Goal: Information Seeking & Learning: Learn about a topic

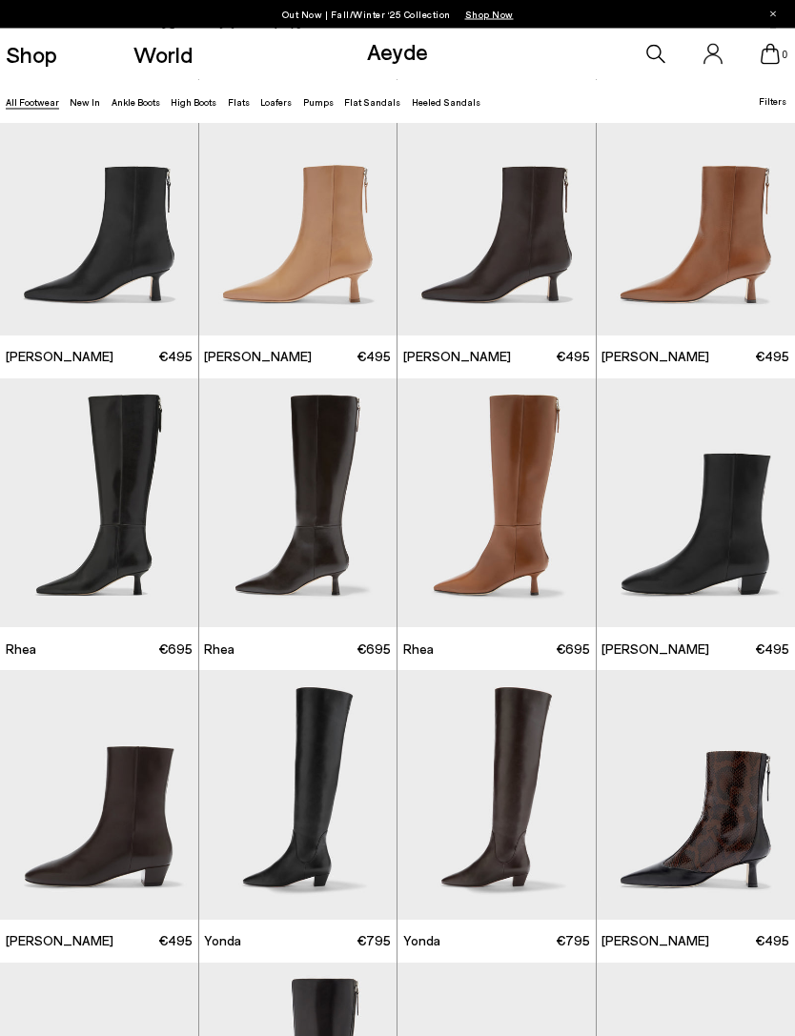
scroll to position [2097, 0]
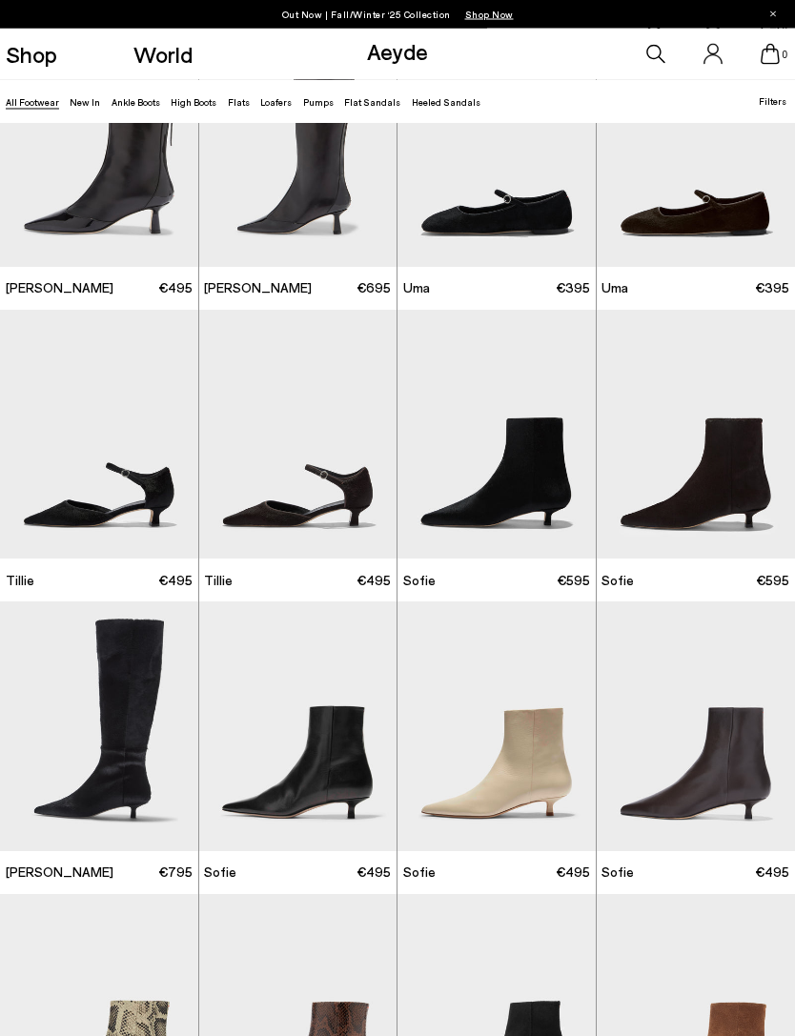
scroll to position [3036, 0]
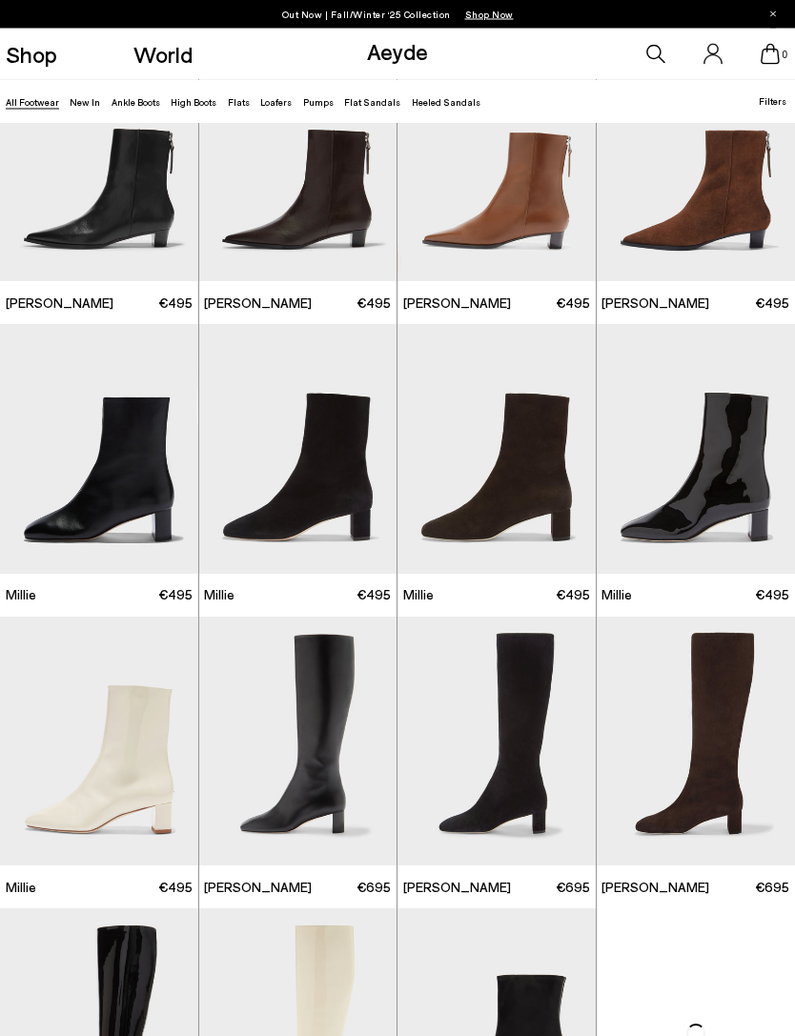
scroll to position [4850, 0]
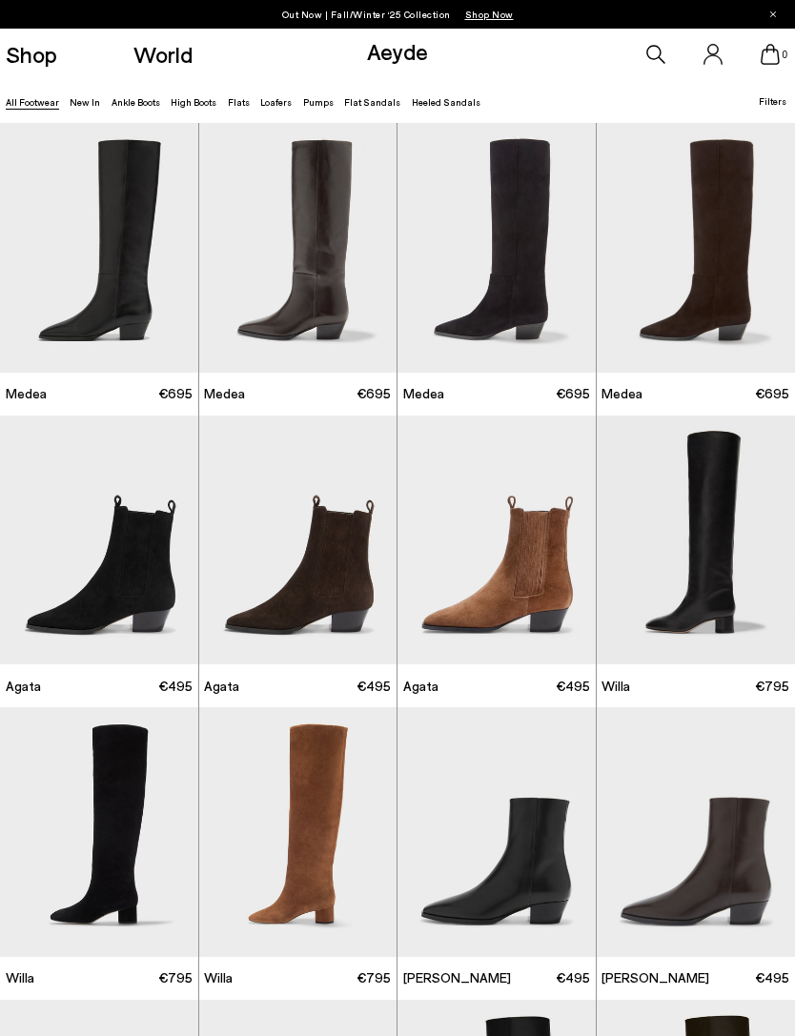
scroll to position [8623, 0]
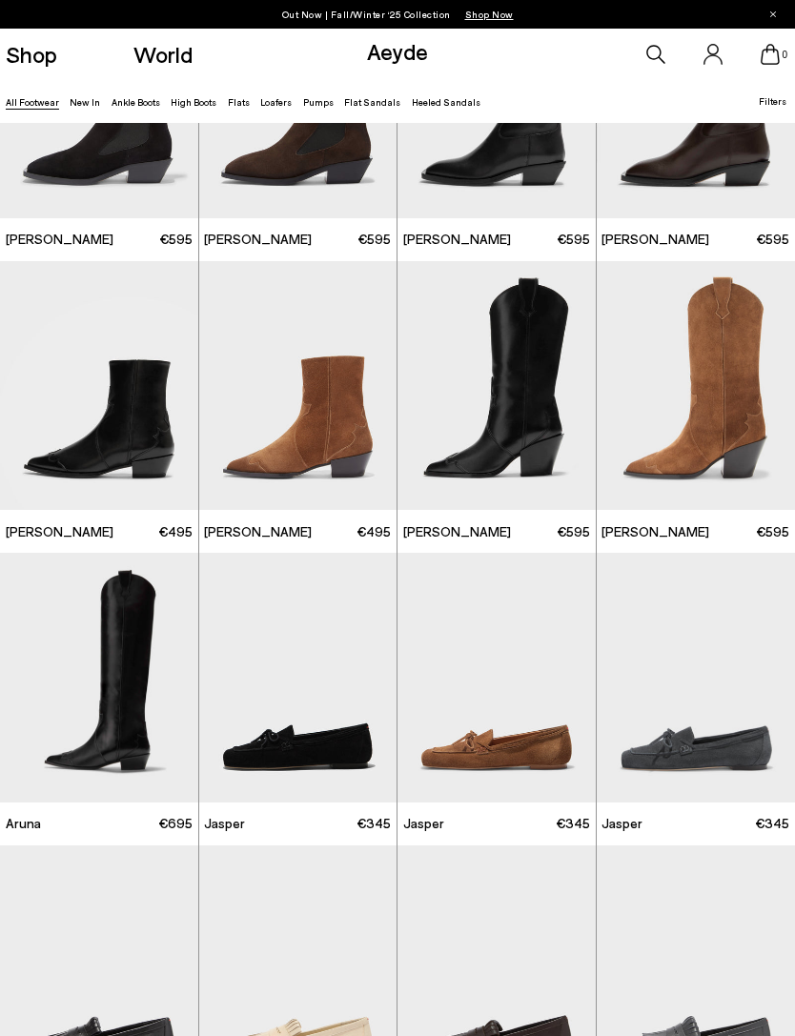
click at [275, 104] on link "Loafers" at bounding box center [275, 101] width 31 height 11
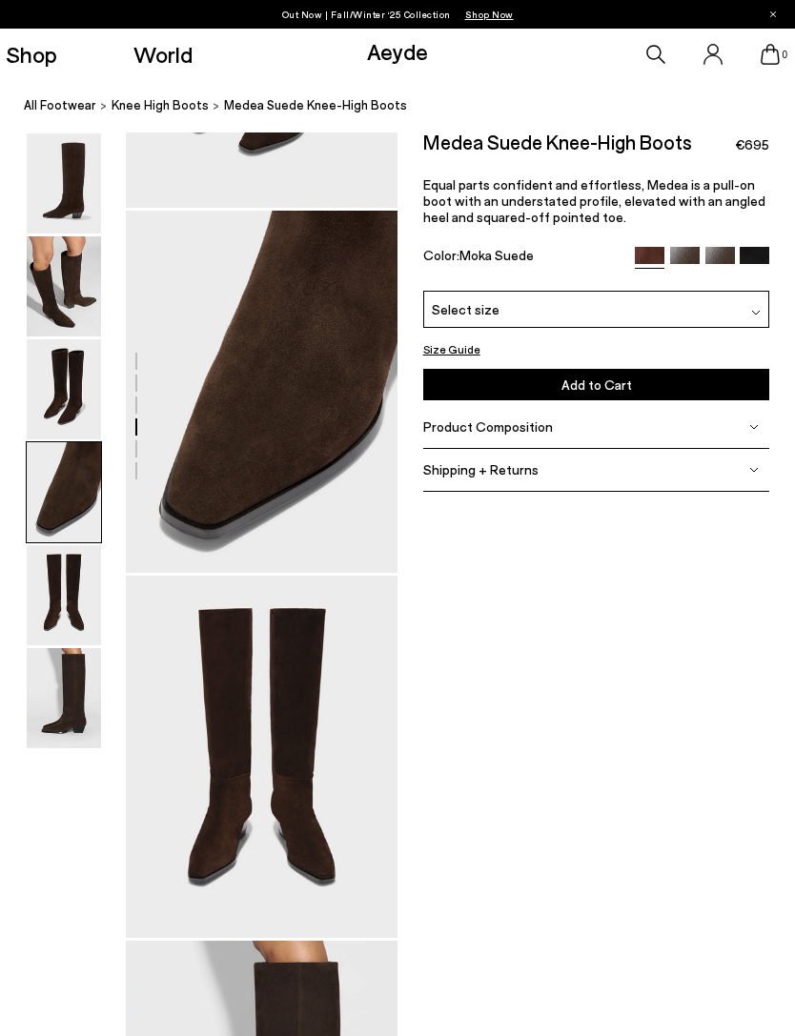
scroll to position [972, 0]
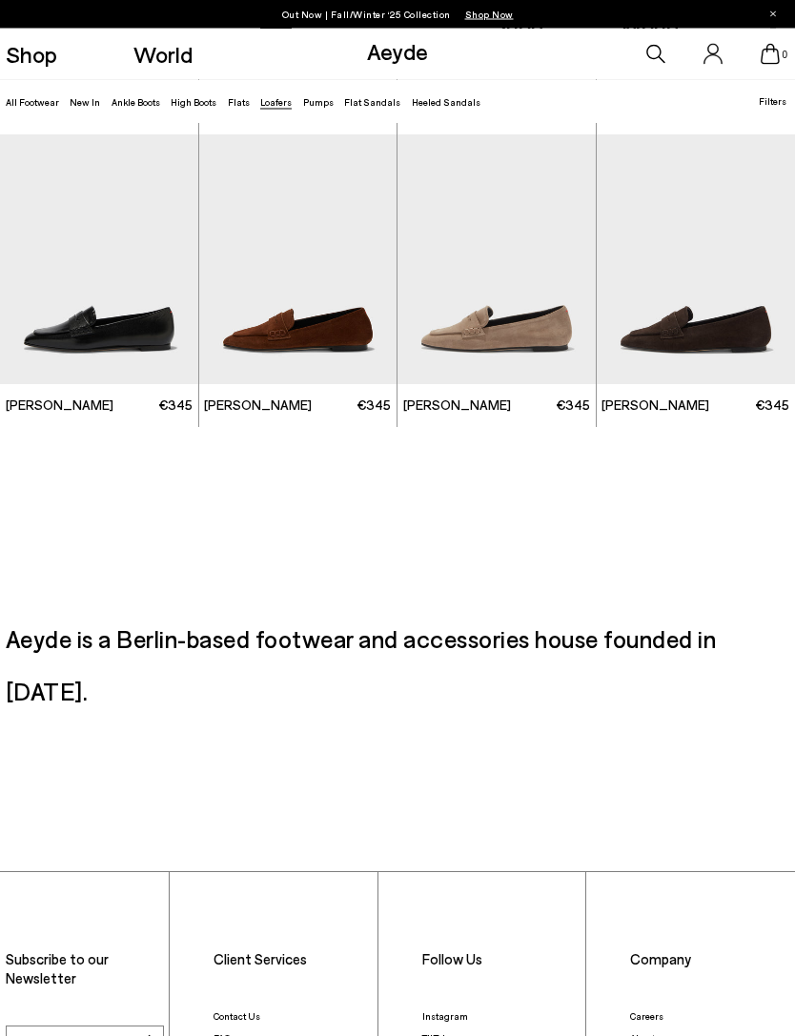
scroll to position [2033, 0]
